Goal: Navigation & Orientation: Find specific page/section

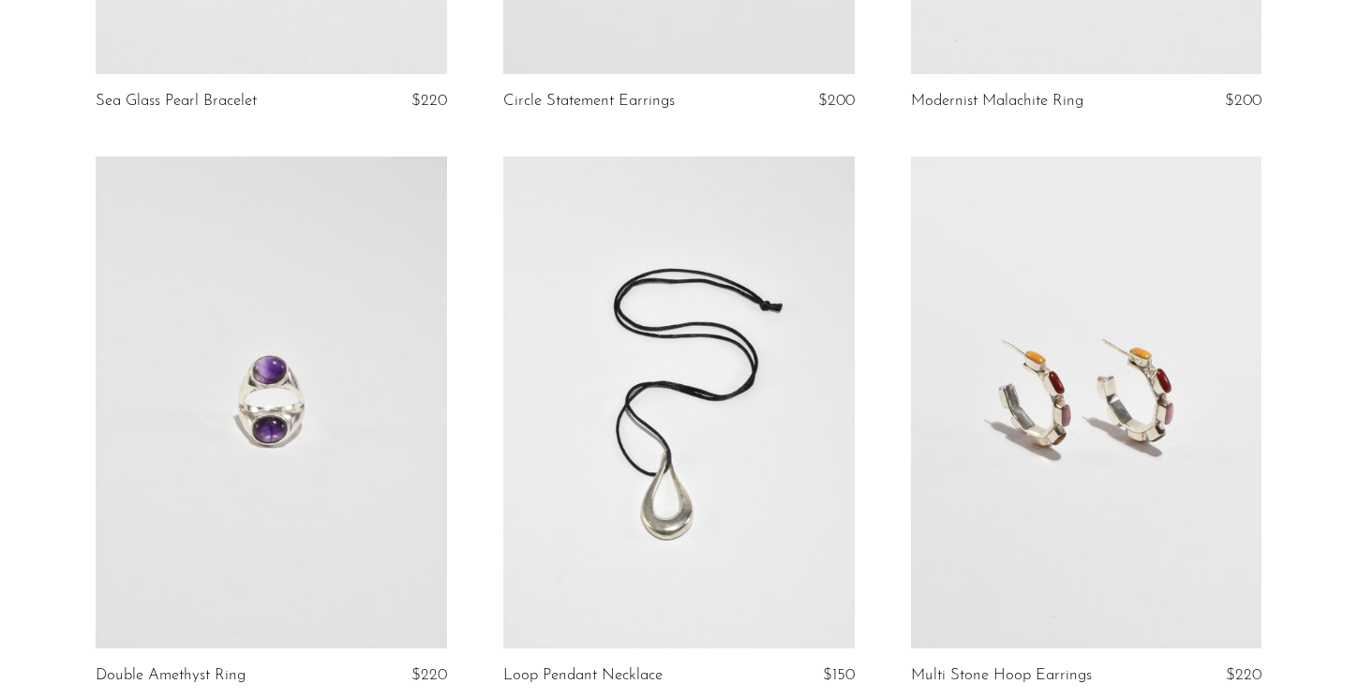
scroll to position [3473, 0]
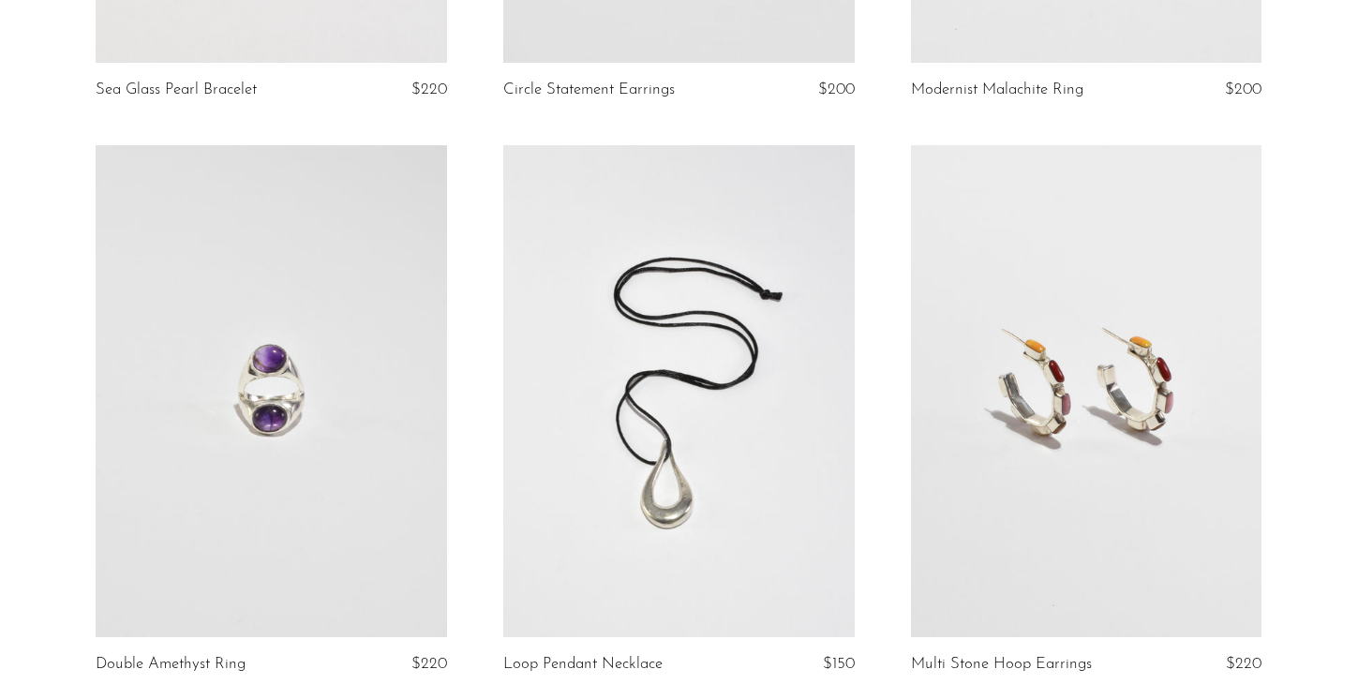
click at [1095, 429] on link at bounding box center [1086, 390] width 351 height 491
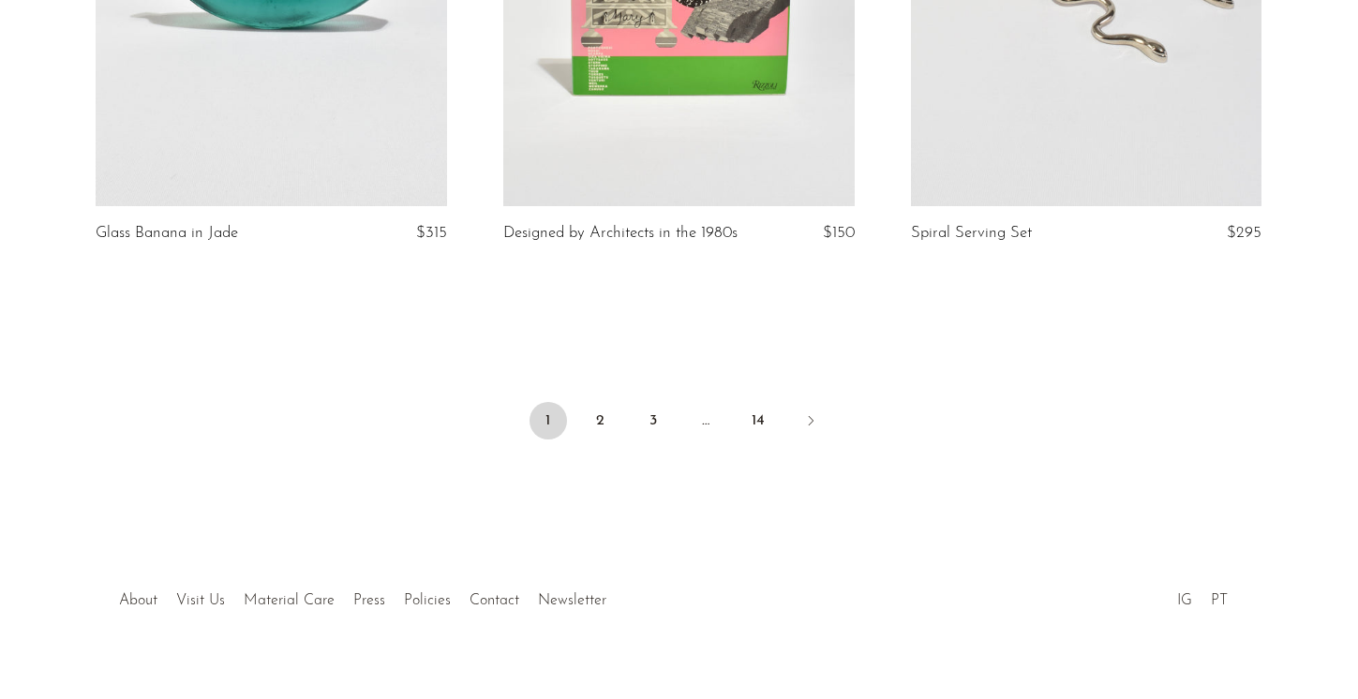
scroll to position [6809, 0]
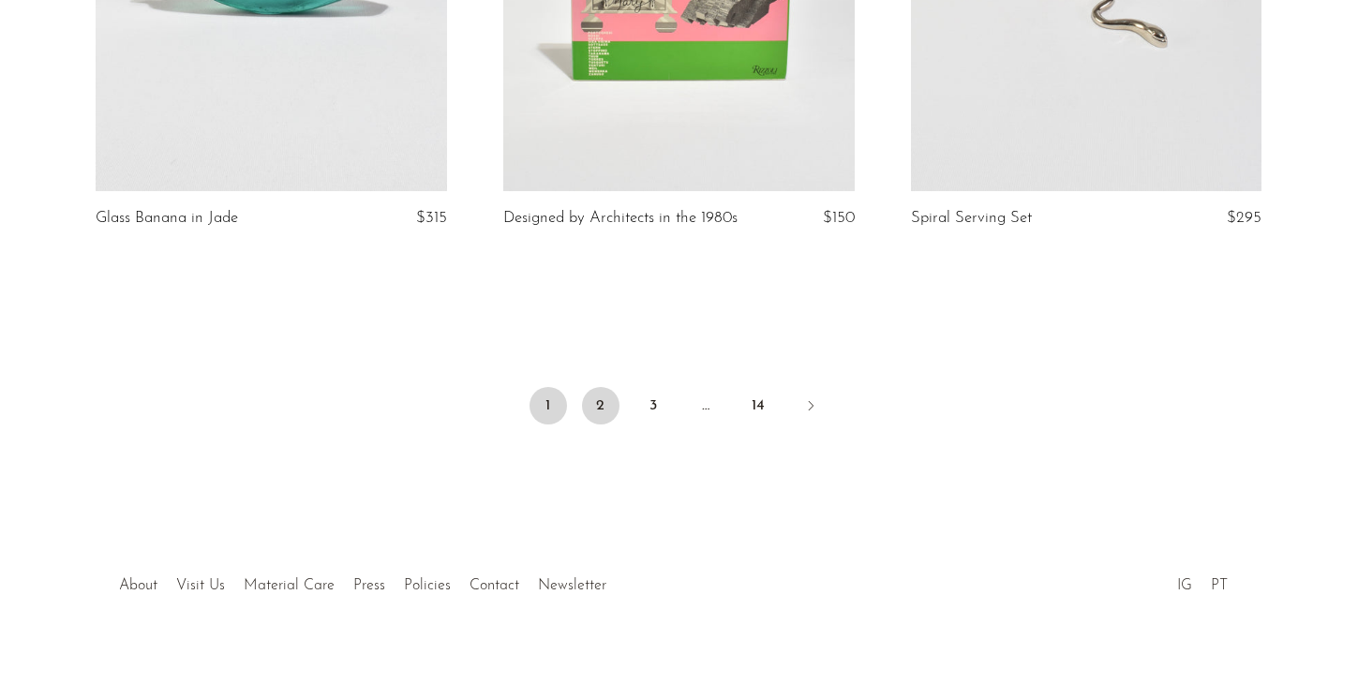
click at [604, 419] on link "2" at bounding box center [600, 405] width 37 height 37
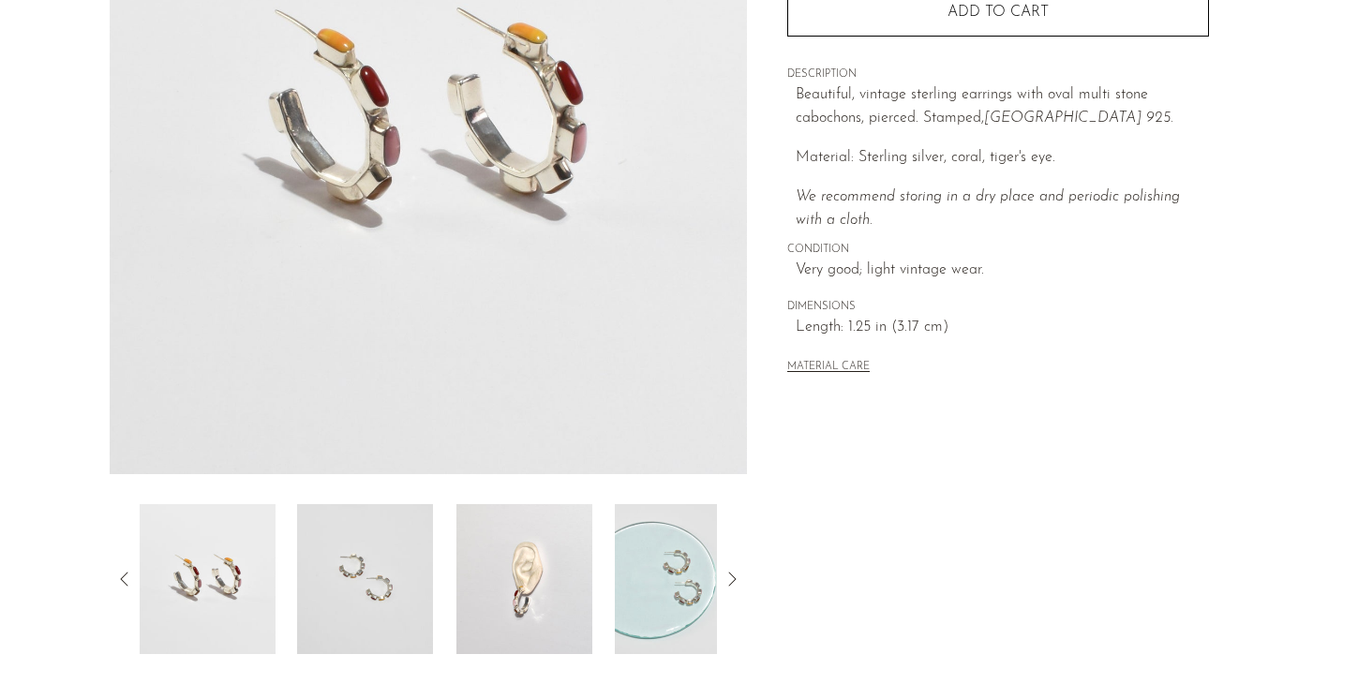
scroll to position [521, 0]
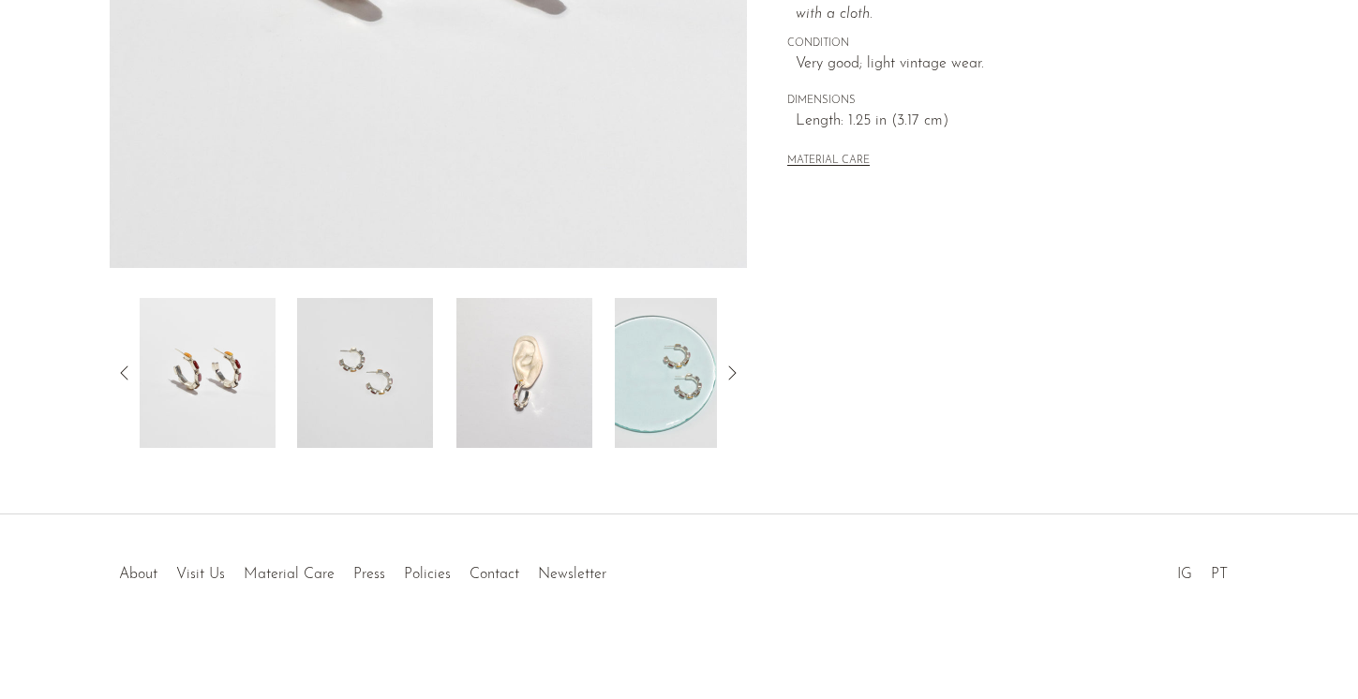
click at [521, 413] on img at bounding box center [524, 373] width 136 height 150
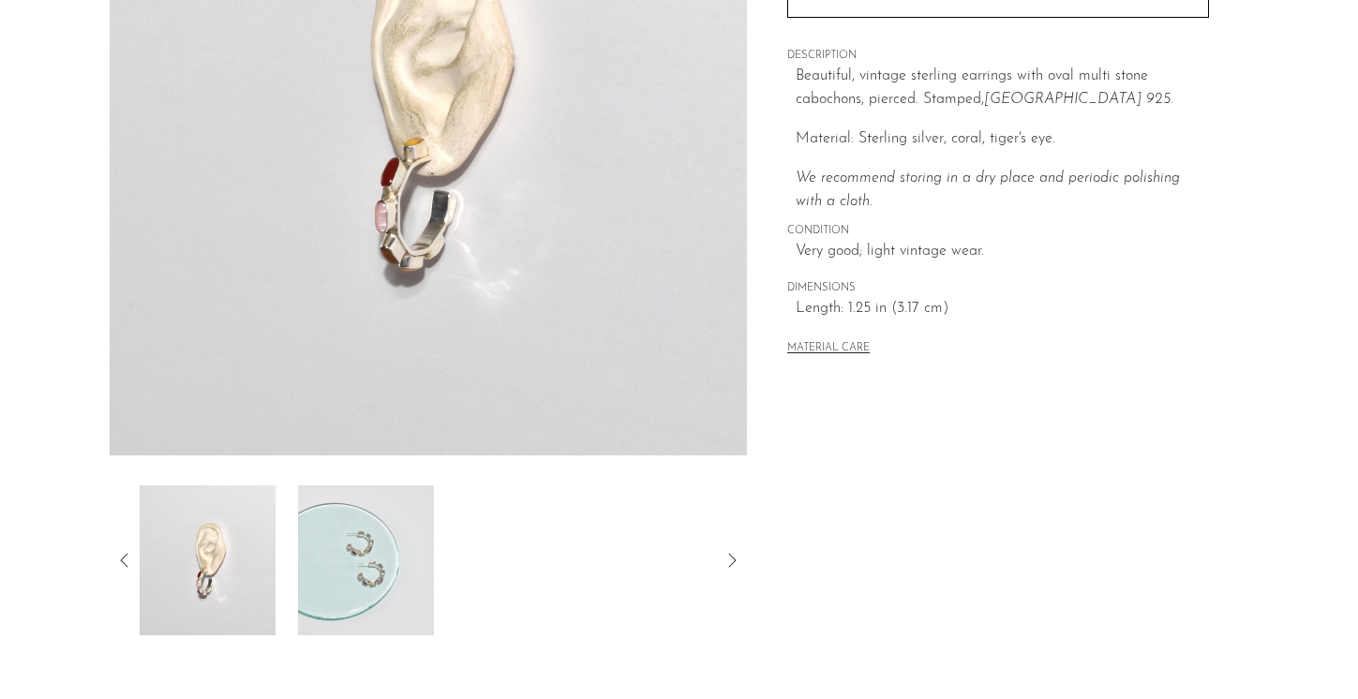
scroll to position [337, 0]
click at [368, 558] on img at bounding box center [365, 557] width 136 height 150
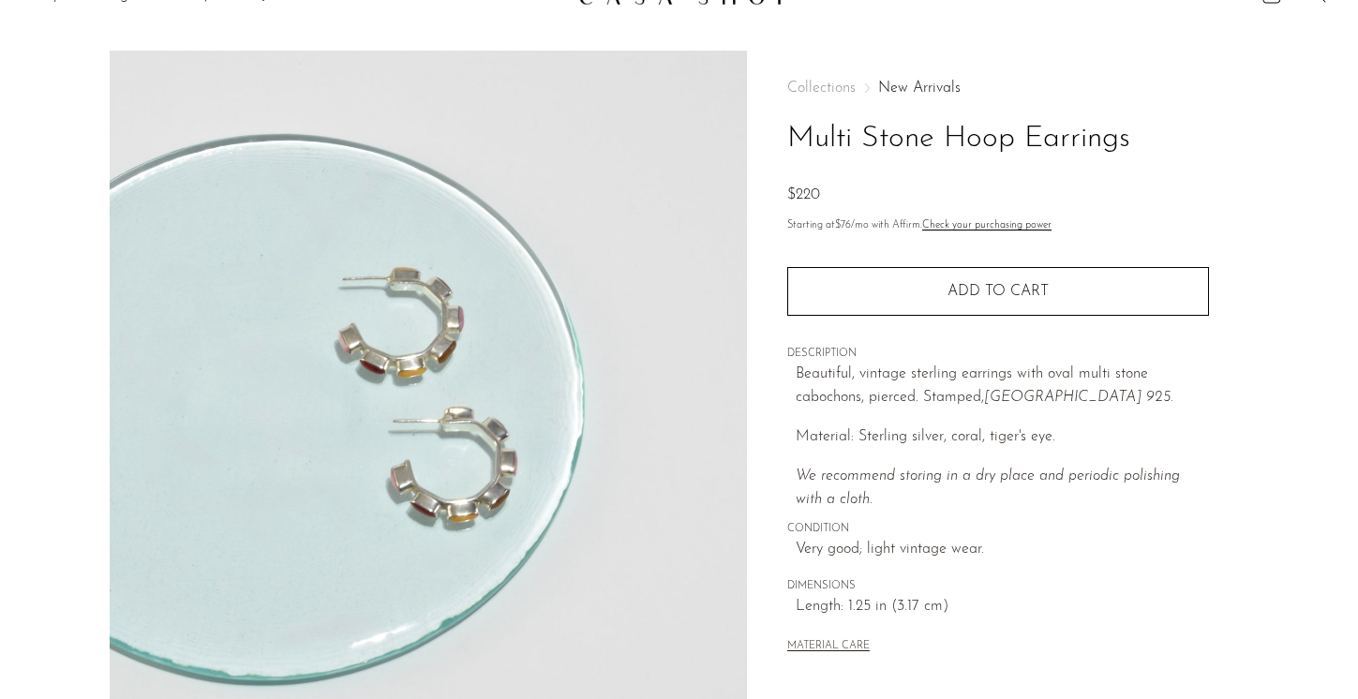
scroll to position [0, 0]
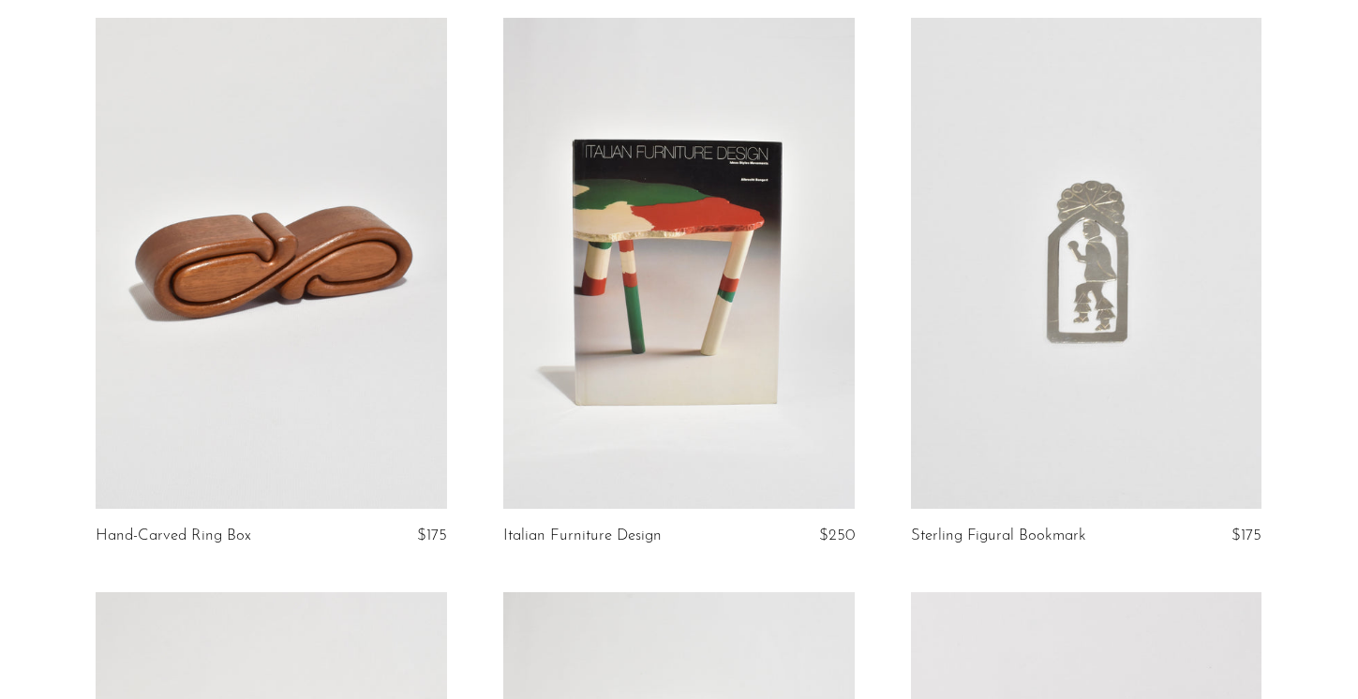
scroll to position [3650, 0]
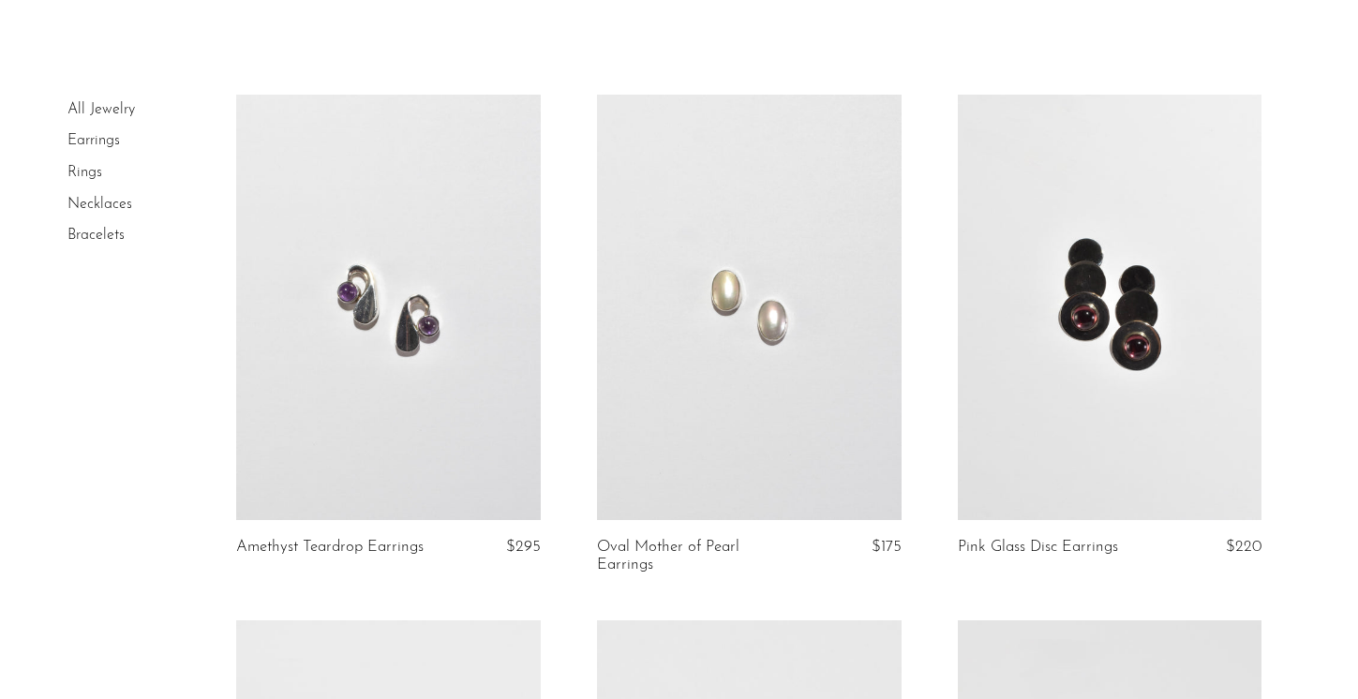
scroll to position [17, 0]
